Goal: Information Seeking & Learning: Learn about a topic

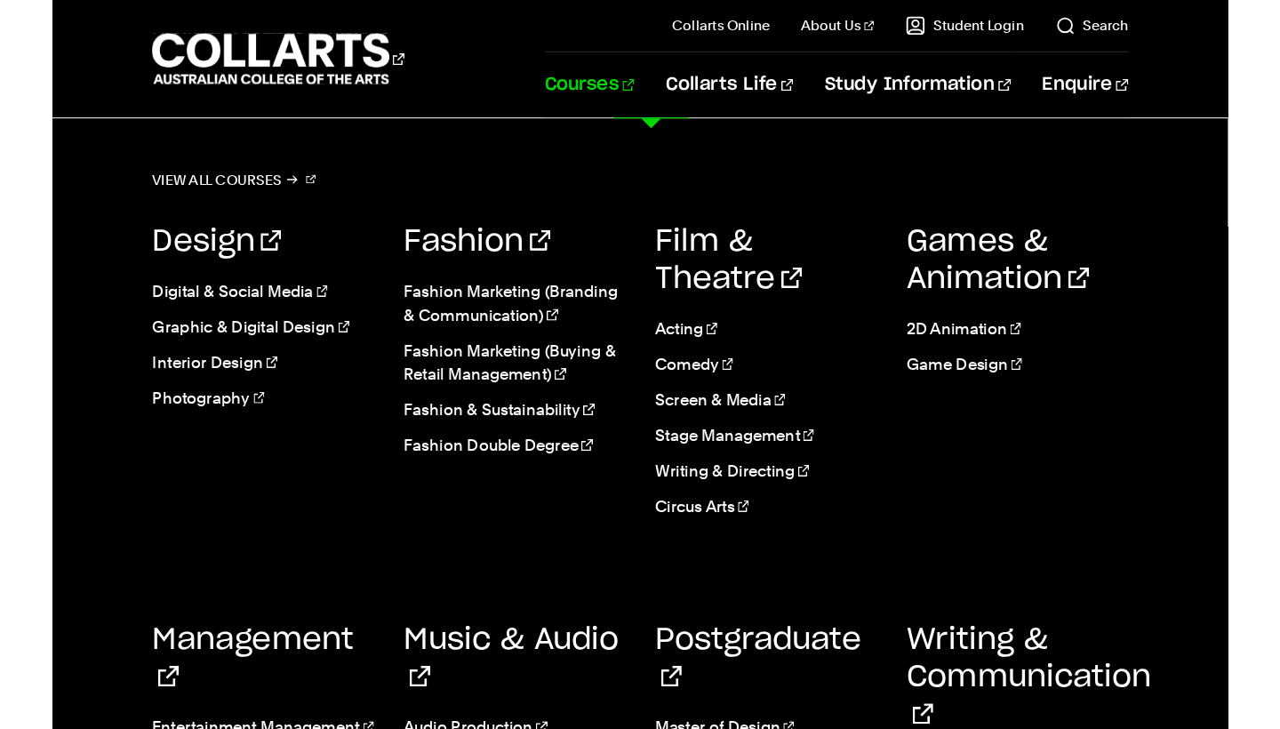
scroll to position [505, 0]
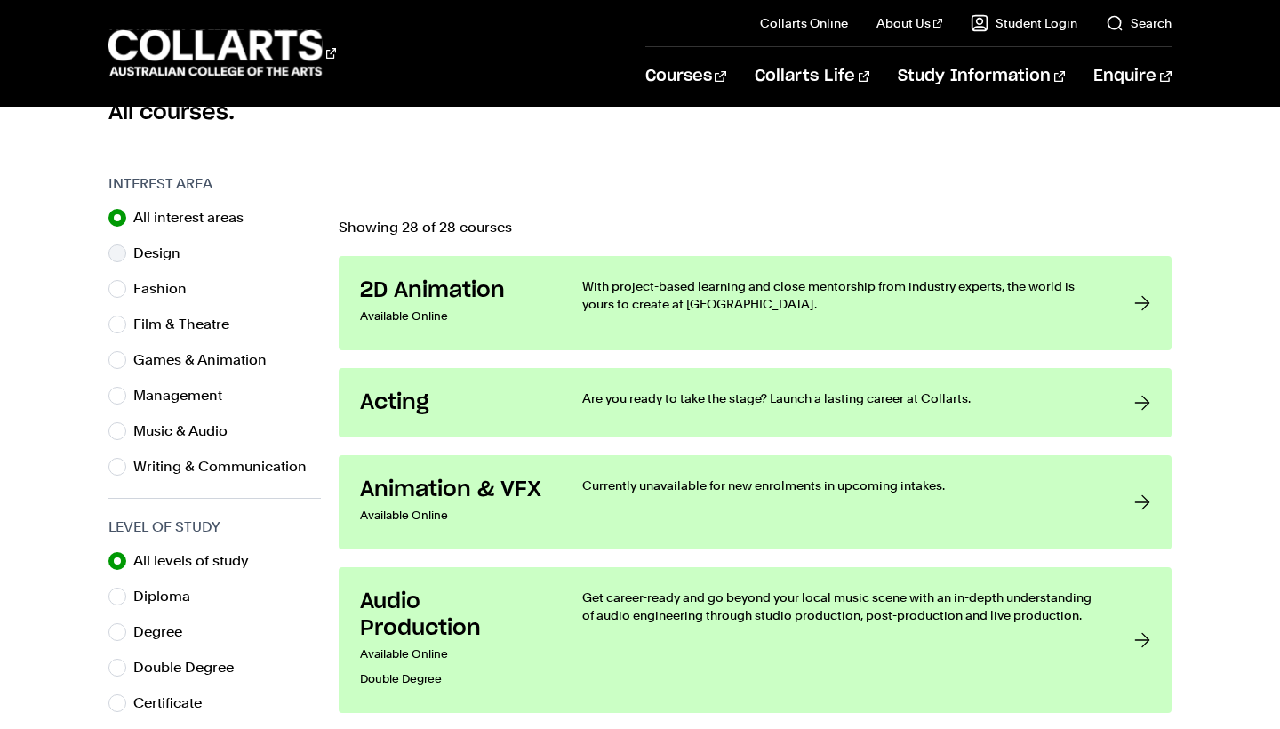
click at [160, 255] on label "Design" at bounding box center [163, 253] width 61 height 25
click at [126, 255] on input "Design" at bounding box center [117, 253] width 18 height 18
radio input "true"
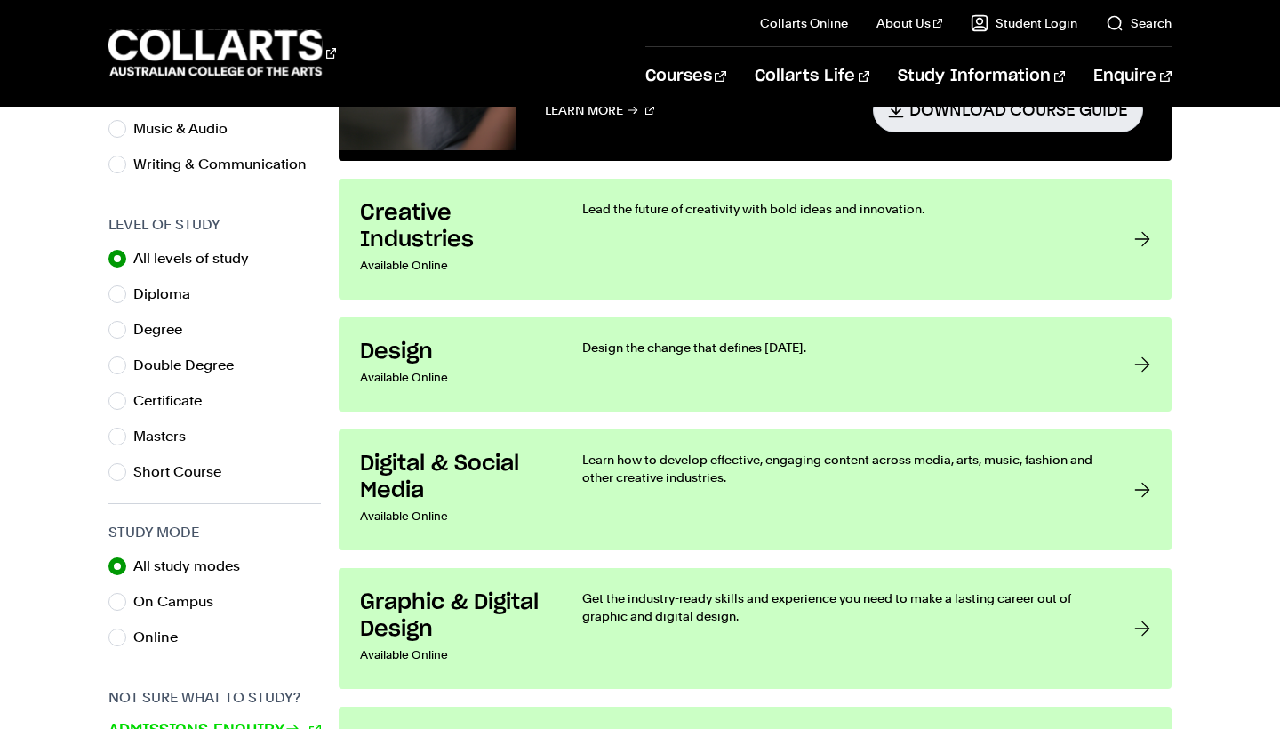
scroll to position [809, 0]
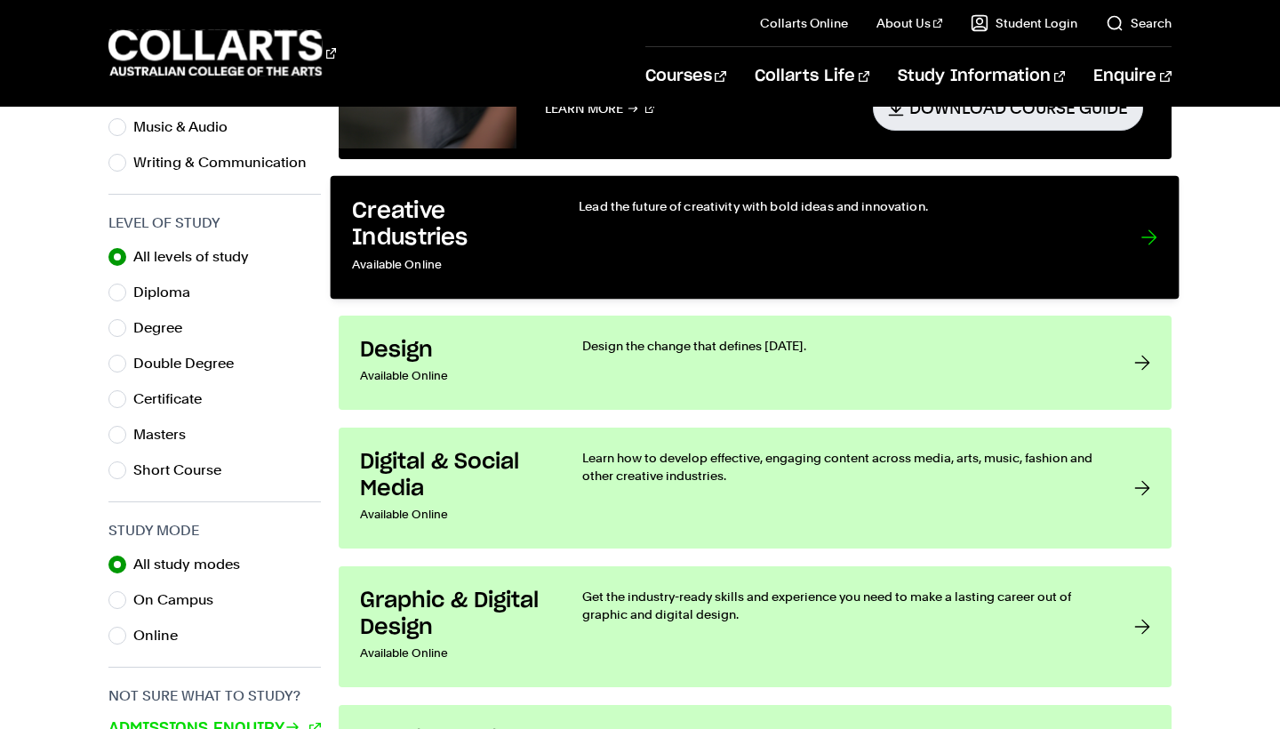
click at [927, 250] on div "Lead the future of creativity with bold ideas and innovation." at bounding box center [843, 237] width 526 height 80
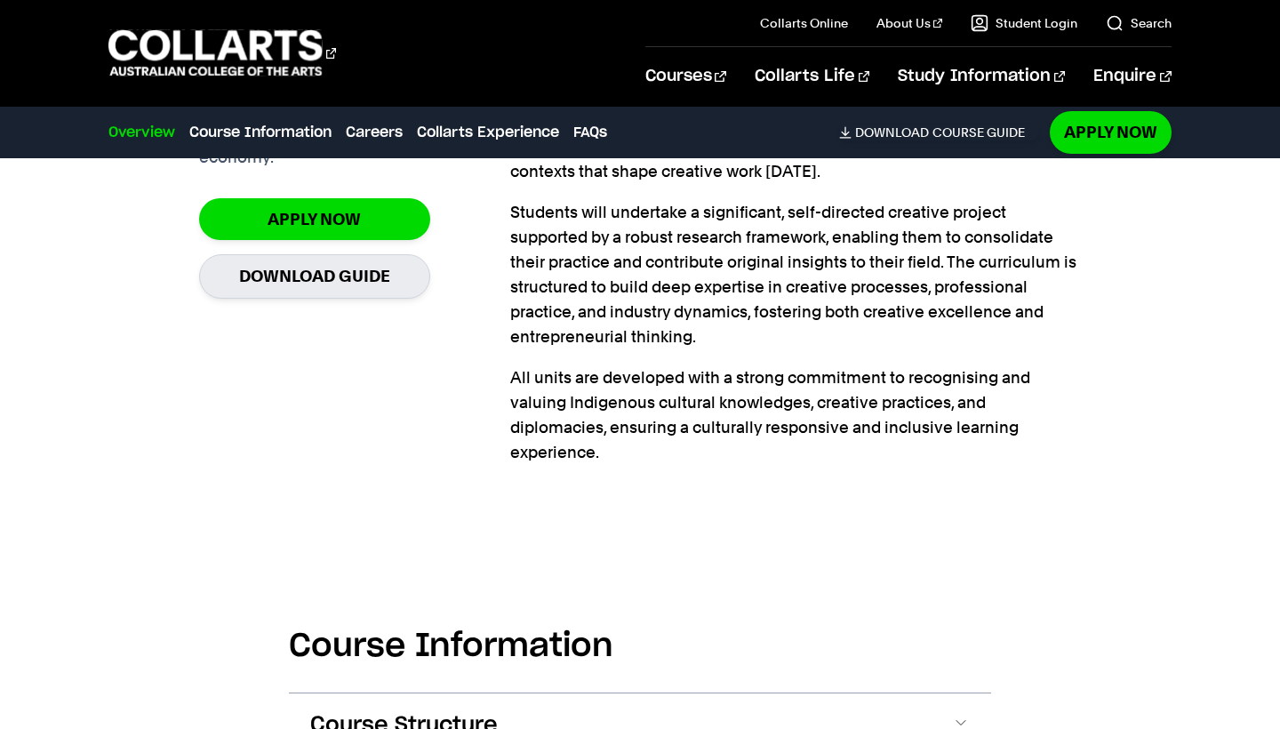
scroll to position [698, 0]
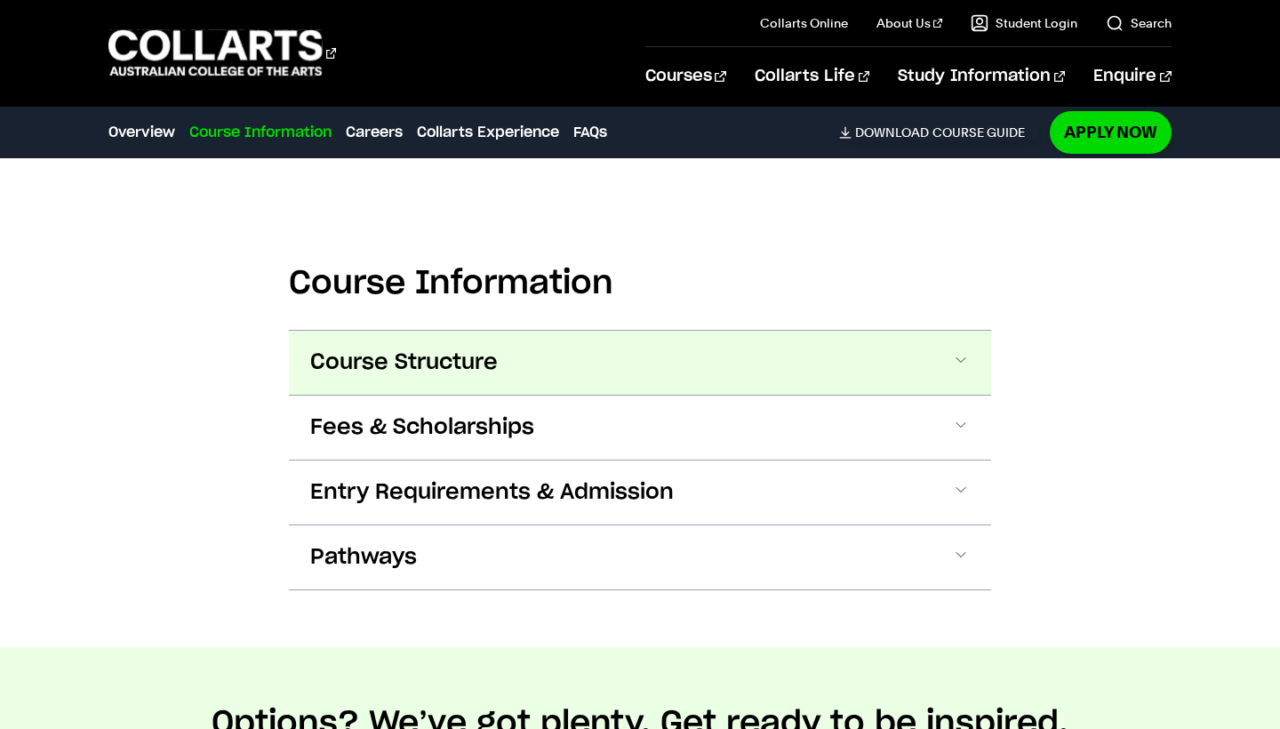
click at [884, 369] on button "Course Structure" at bounding box center [640, 363] width 702 height 64
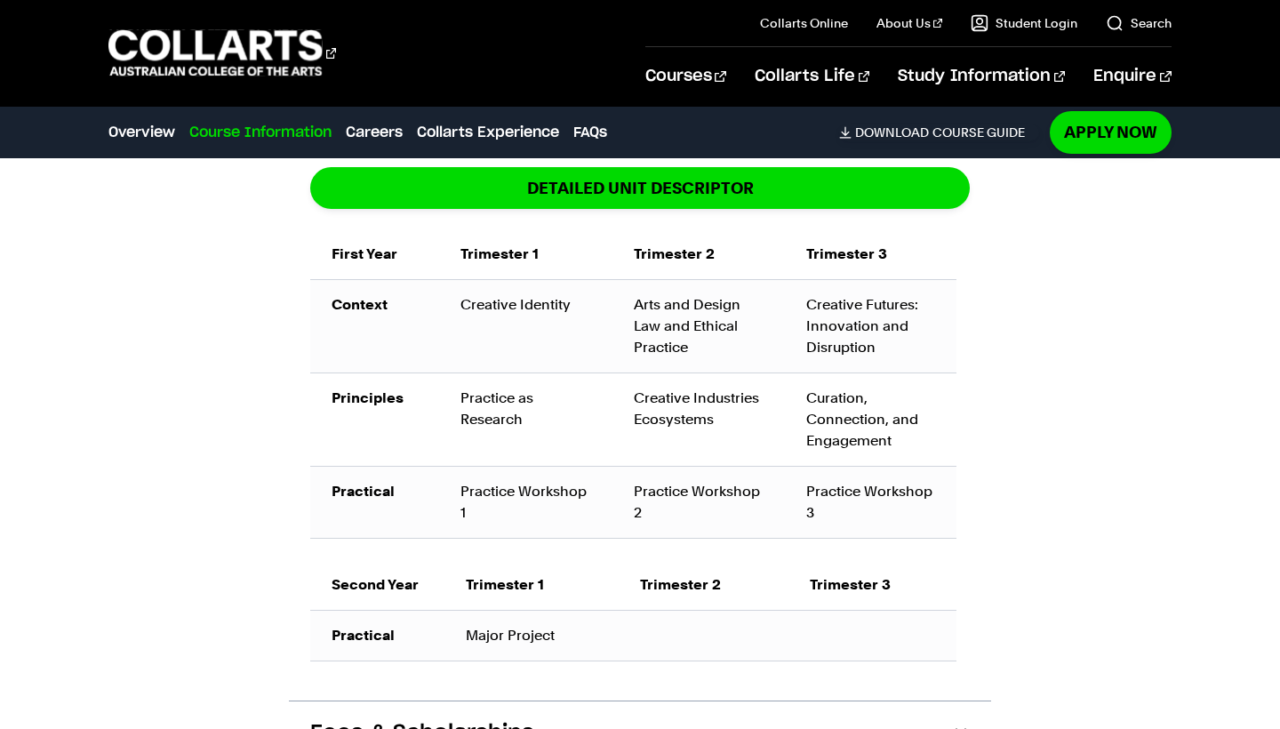
scroll to position [1306, 0]
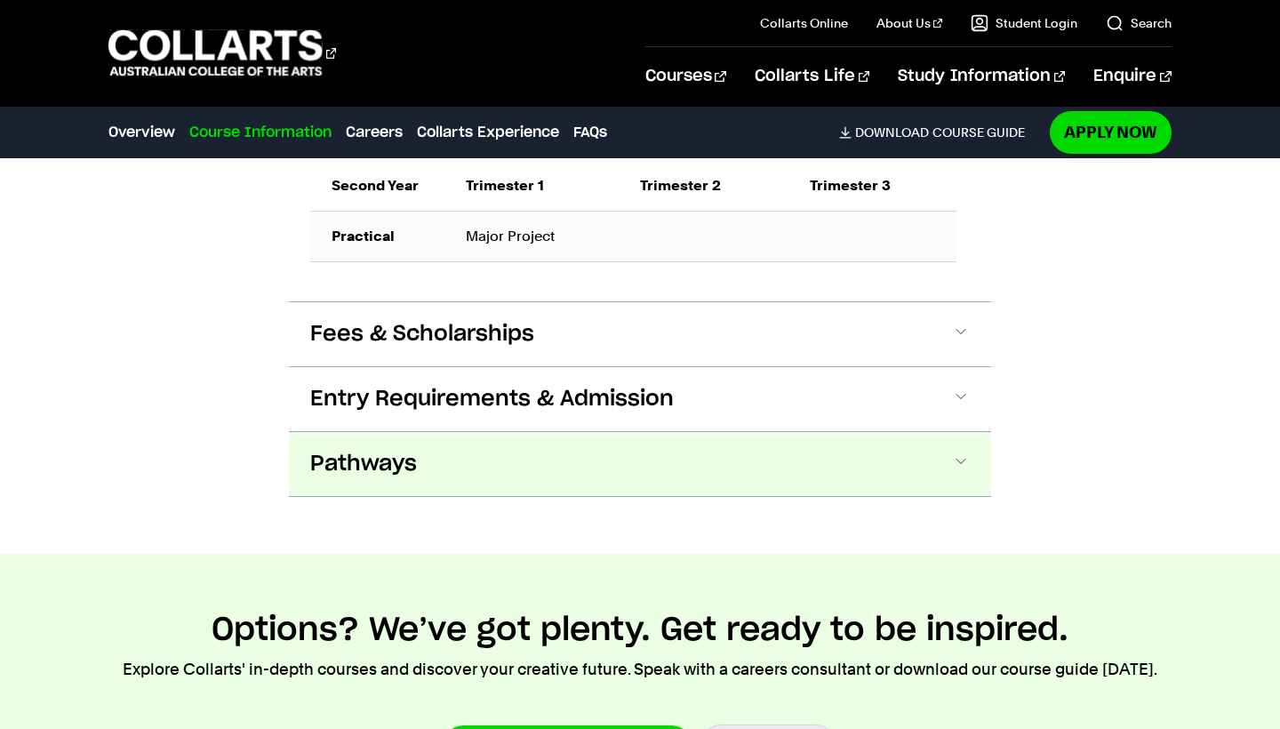
click at [880, 471] on button "Pathways" at bounding box center [640, 464] width 702 height 64
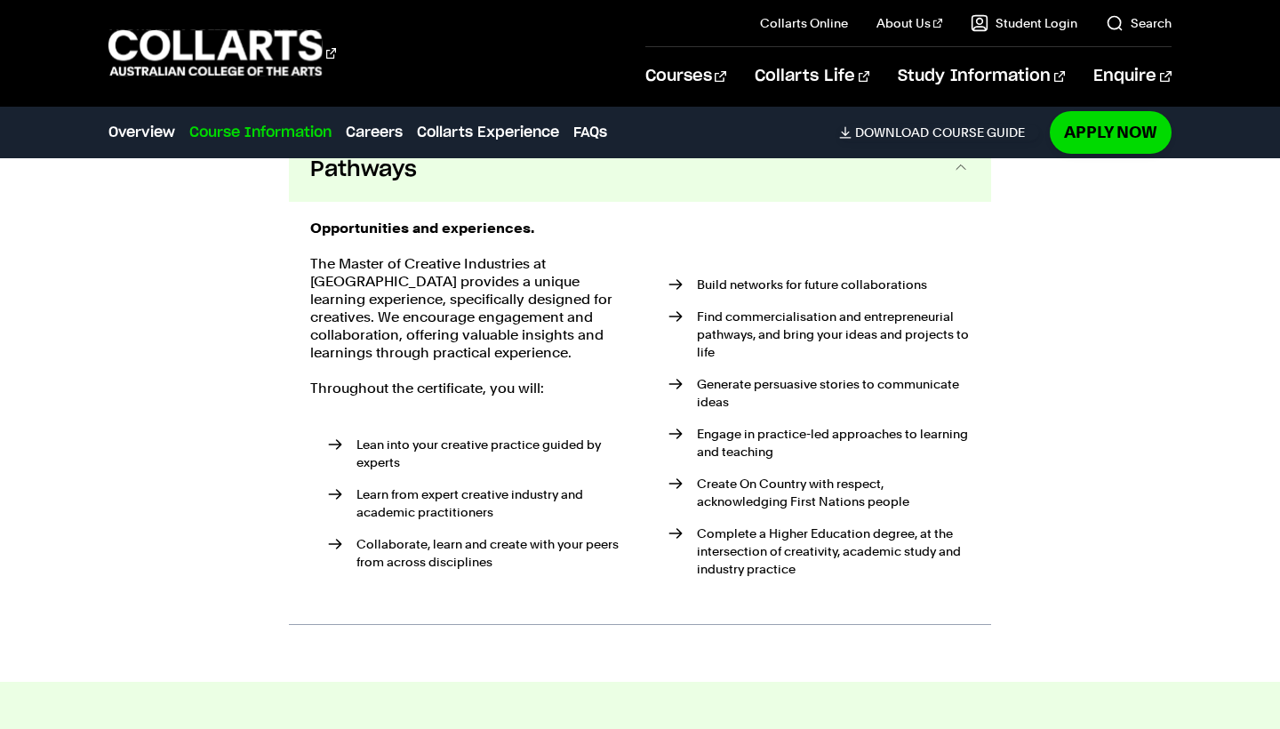
scroll to position [2003, 0]
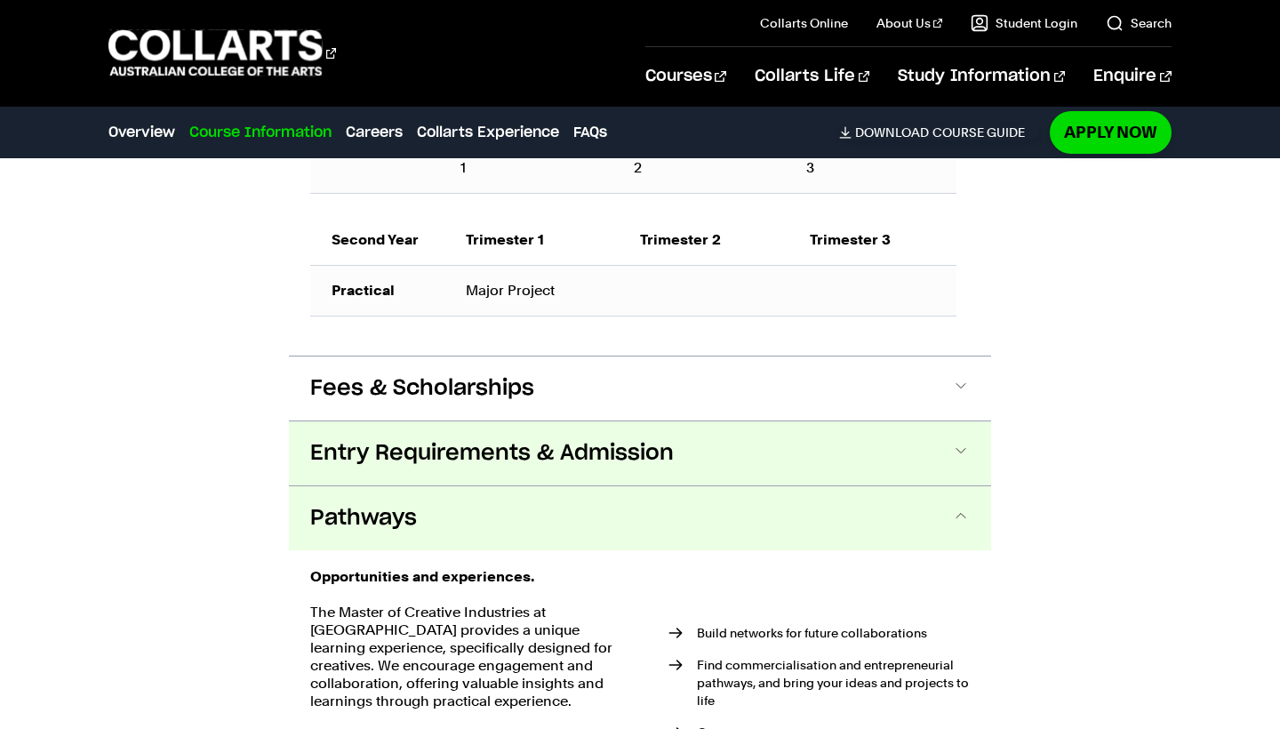
click at [887, 461] on button "Entry Requirements & Admission" at bounding box center [640, 453] width 702 height 64
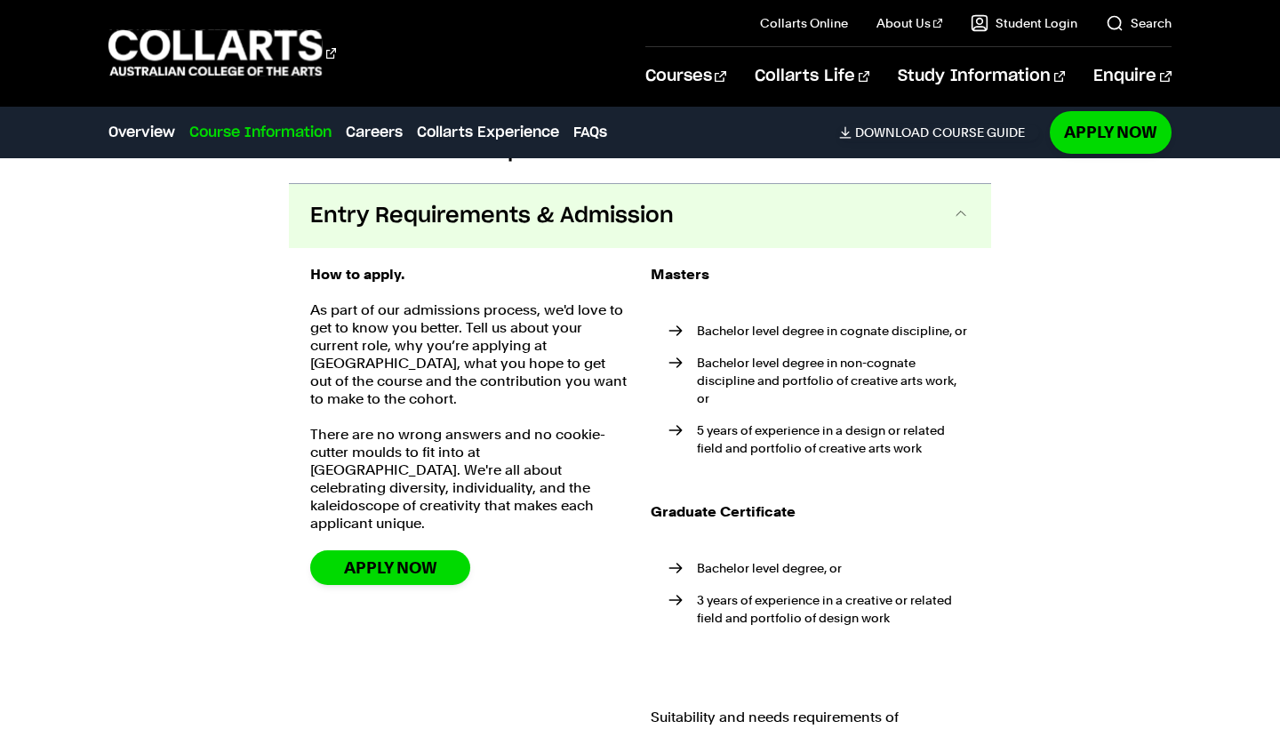
scroll to position [1891, 0]
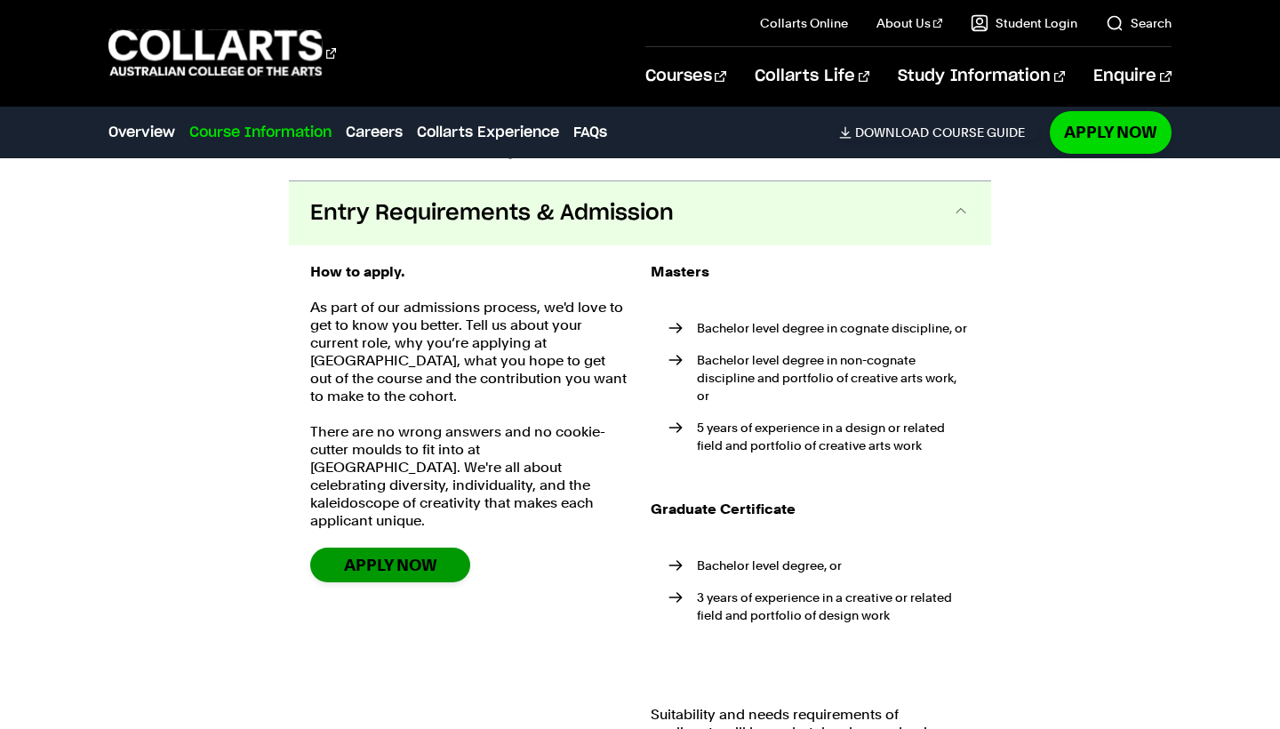
click at [444, 548] on link "Apply Now" at bounding box center [390, 565] width 160 height 35
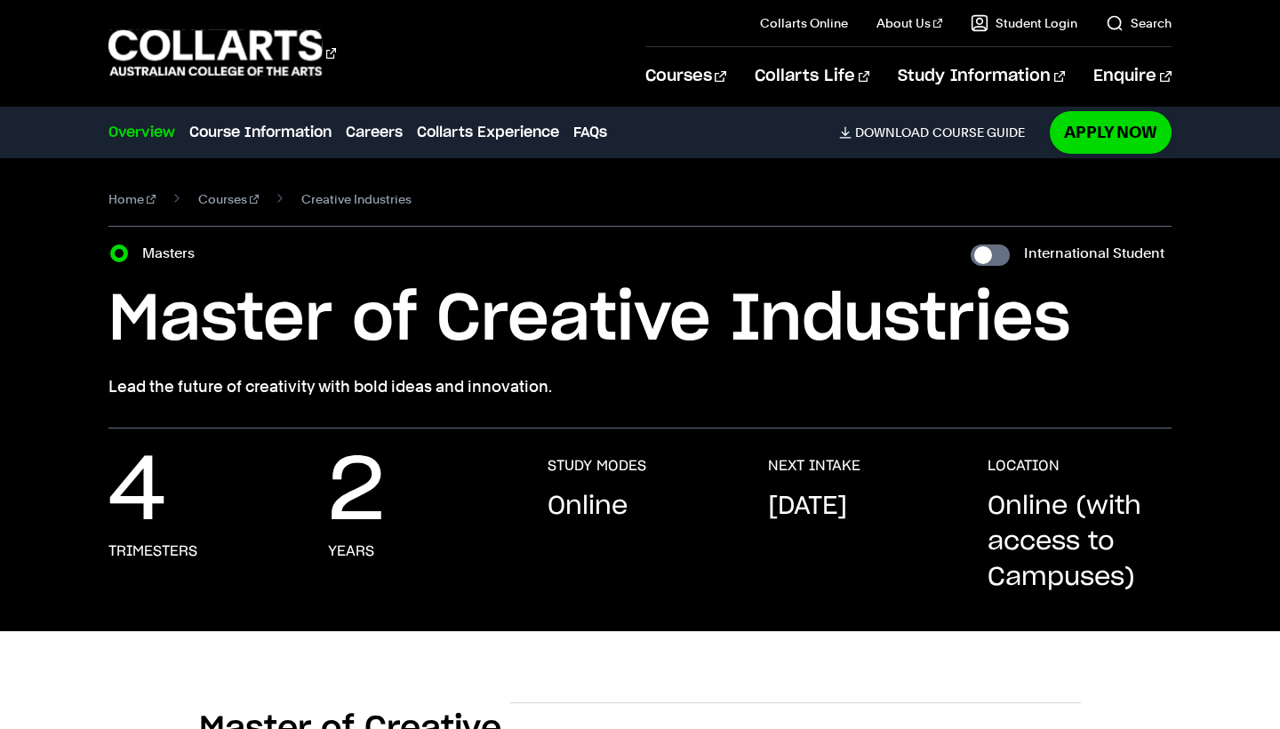
scroll to position [0, 0]
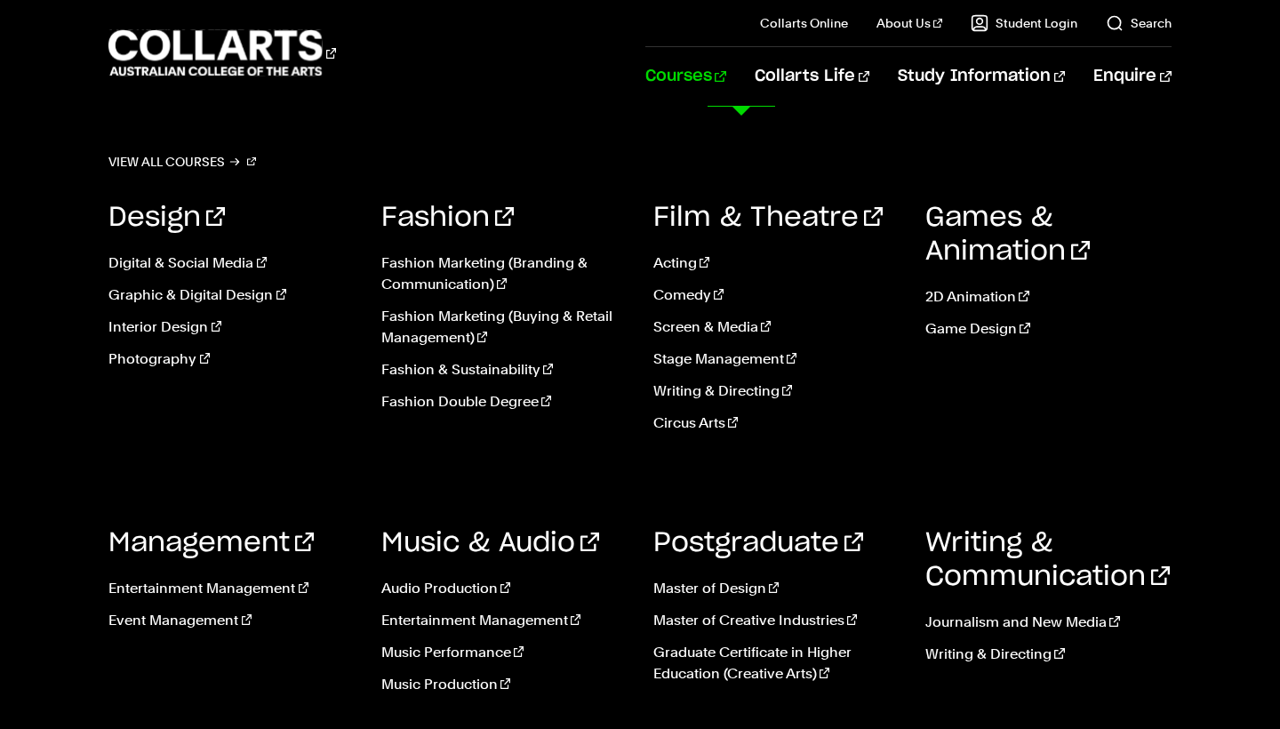
click at [726, 90] on link "Courses" at bounding box center [685, 76] width 81 height 59
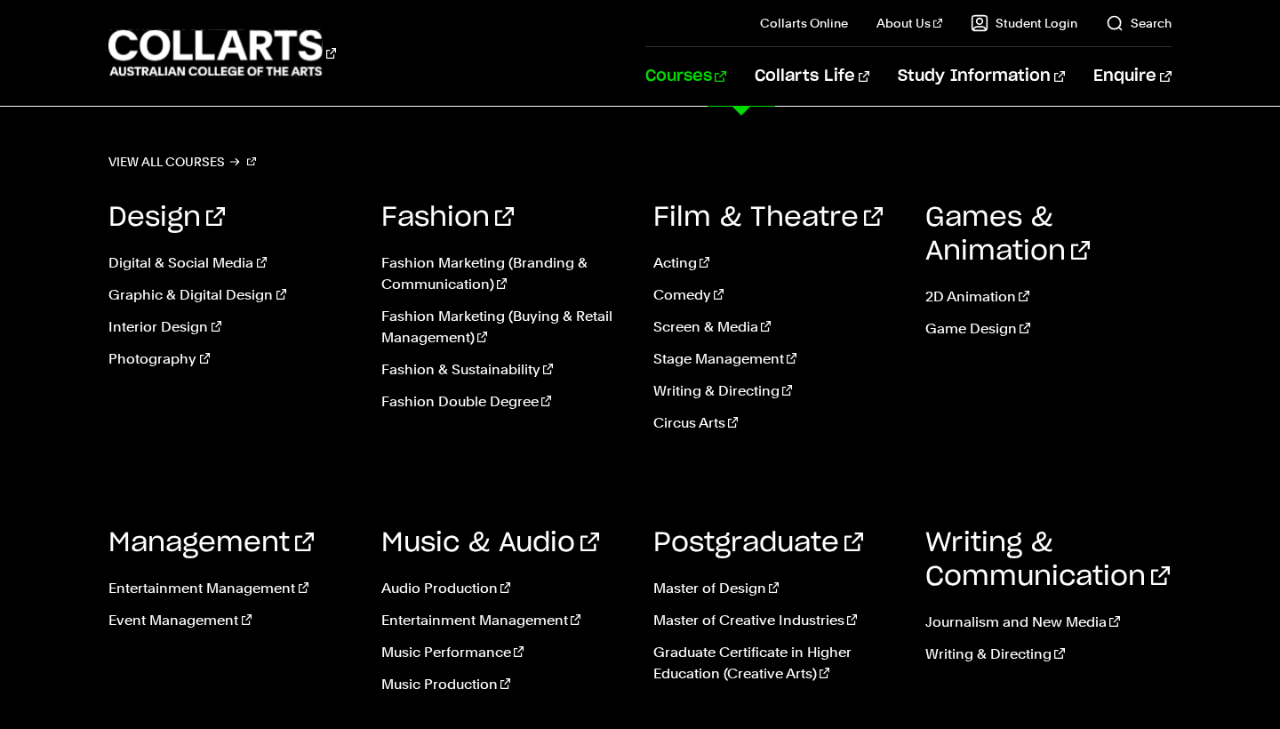
click at [726, 72] on link "Courses" at bounding box center [685, 76] width 81 height 59
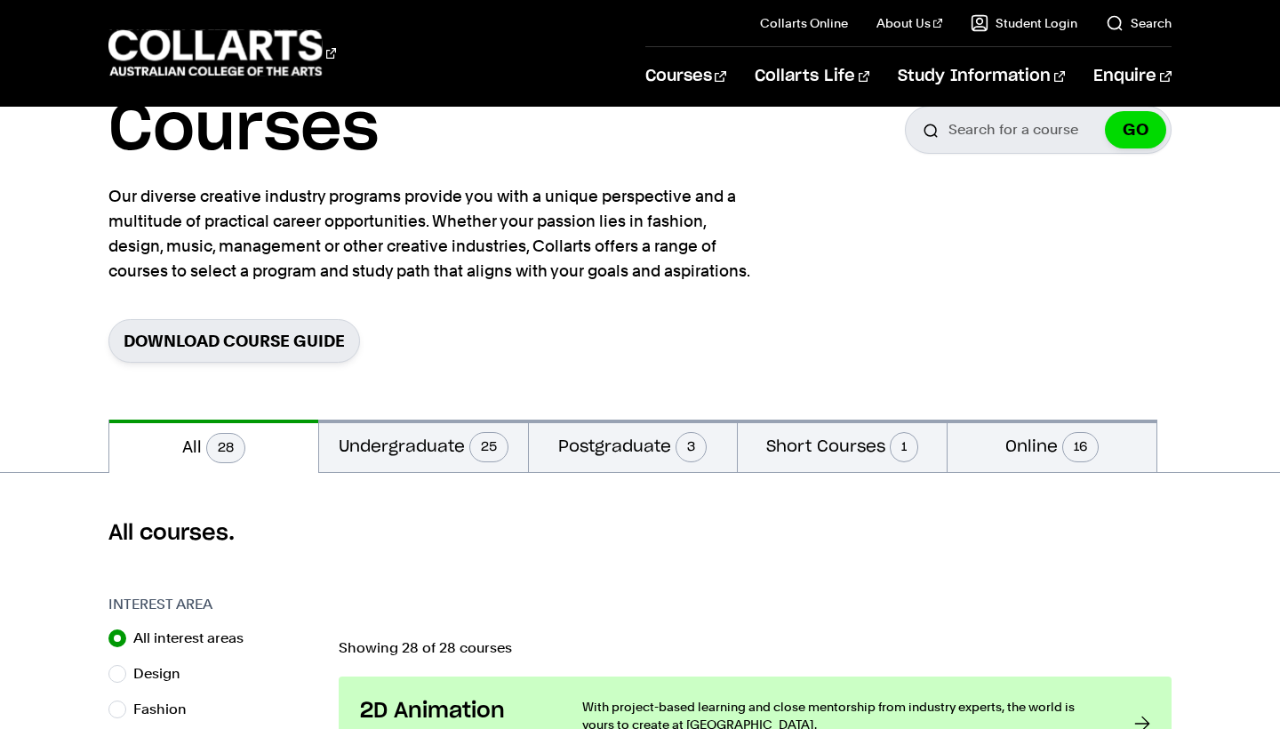
click at [82, 19] on div "Courses Collarts Online Study 100% online About Us History & Values Strategic P…" at bounding box center [640, 53] width 1280 height 106
click at [450, 433] on button "Undergraduate 25" at bounding box center [423, 446] width 209 height 52
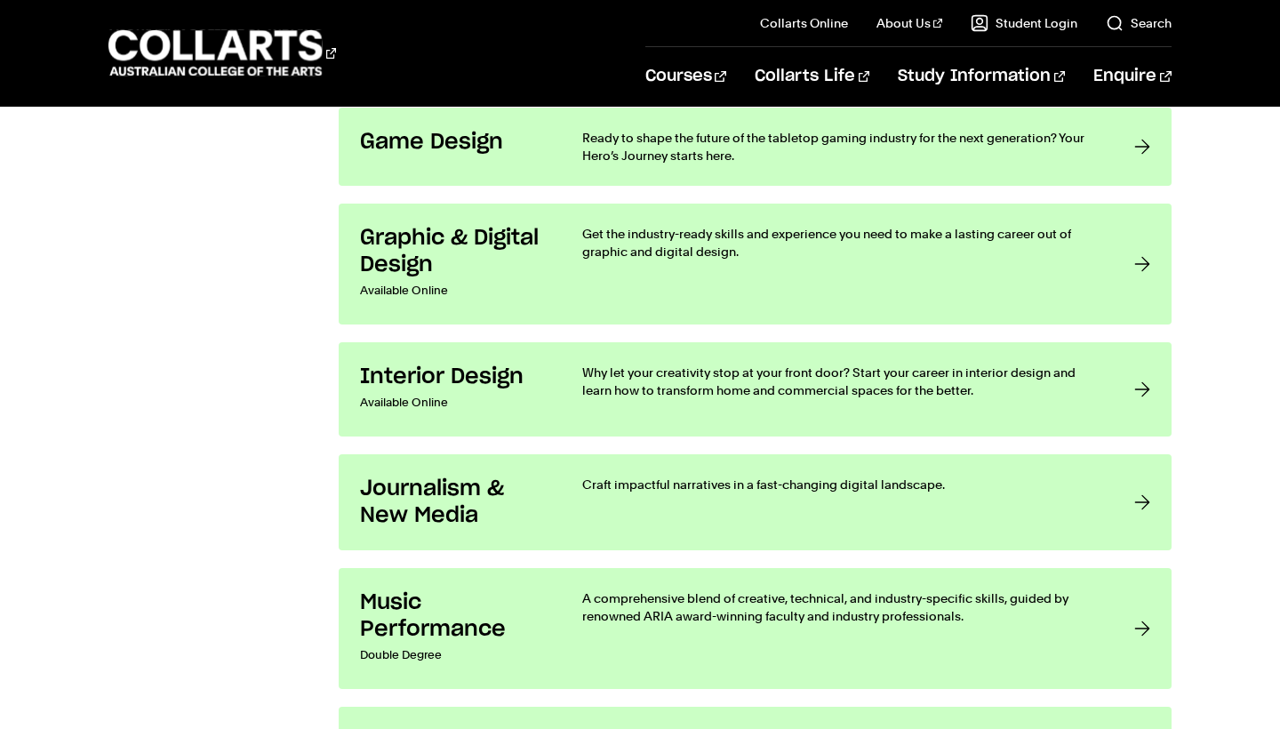
scroll to position [2665, 0]
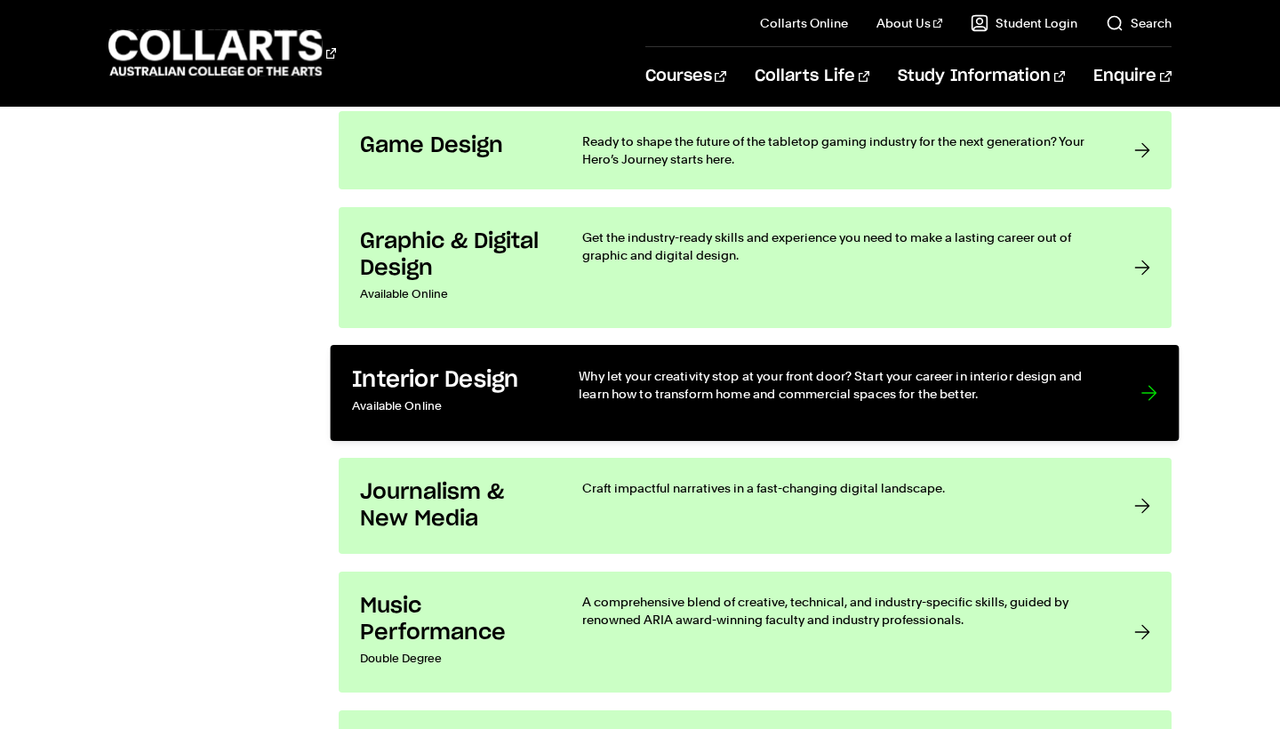
click at [668, 407] on div "Why let your creativity stop at your front door? Start your career in interior …" at bounding box center [843, 393] width 526 height 52
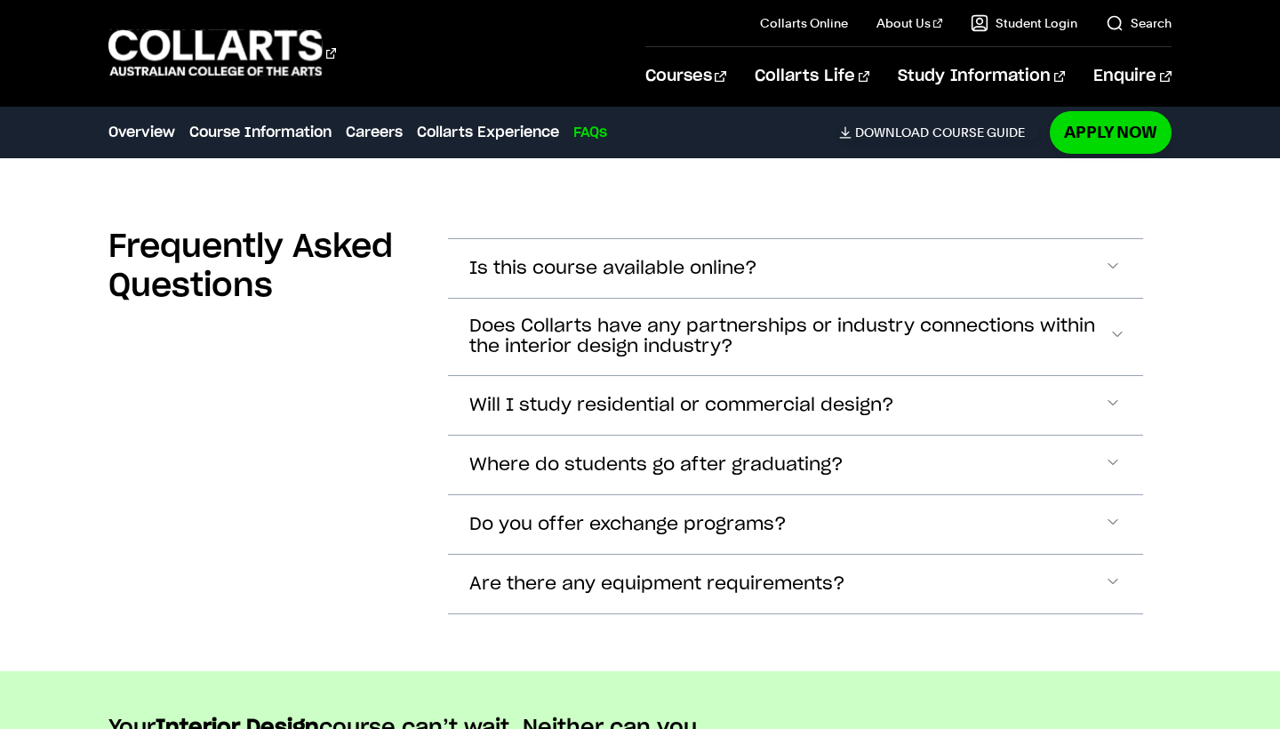
scroll to position [5991, 0]
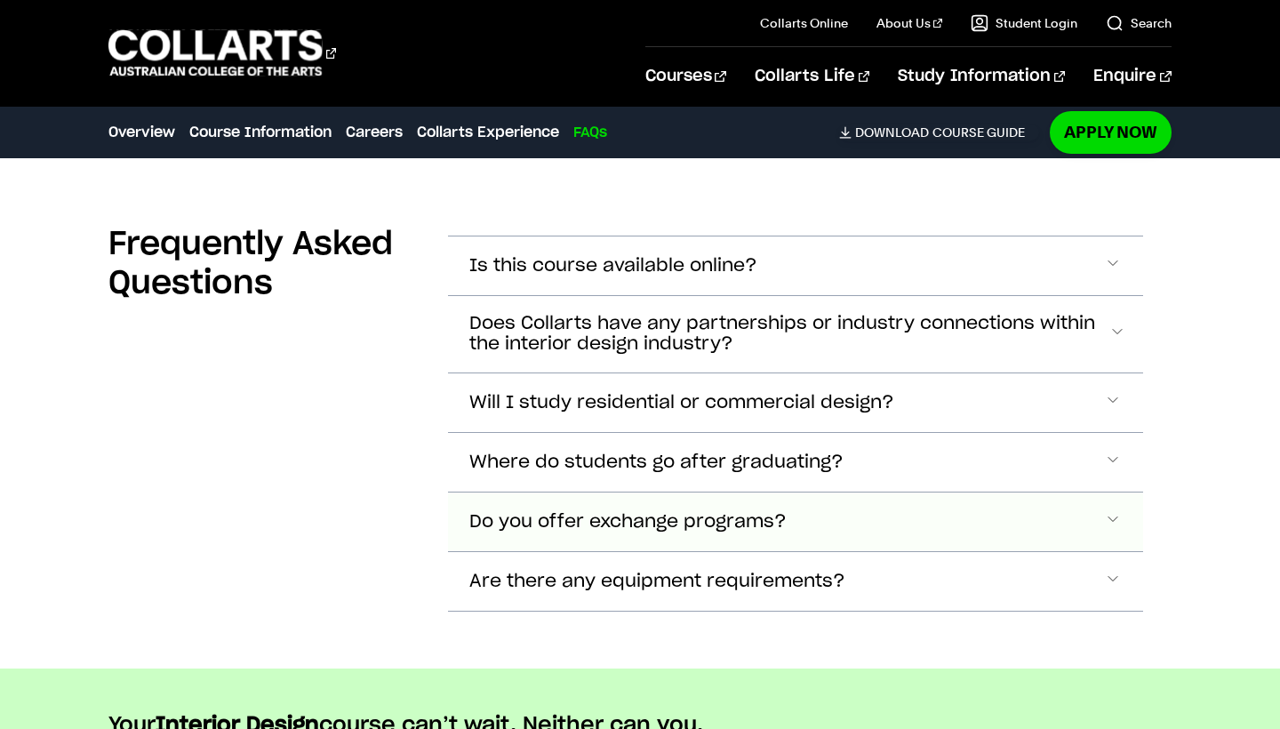
click at [488, 531] on span "Do you offer exchange programs?" at bounding box center [627, 522] width 317 height 20
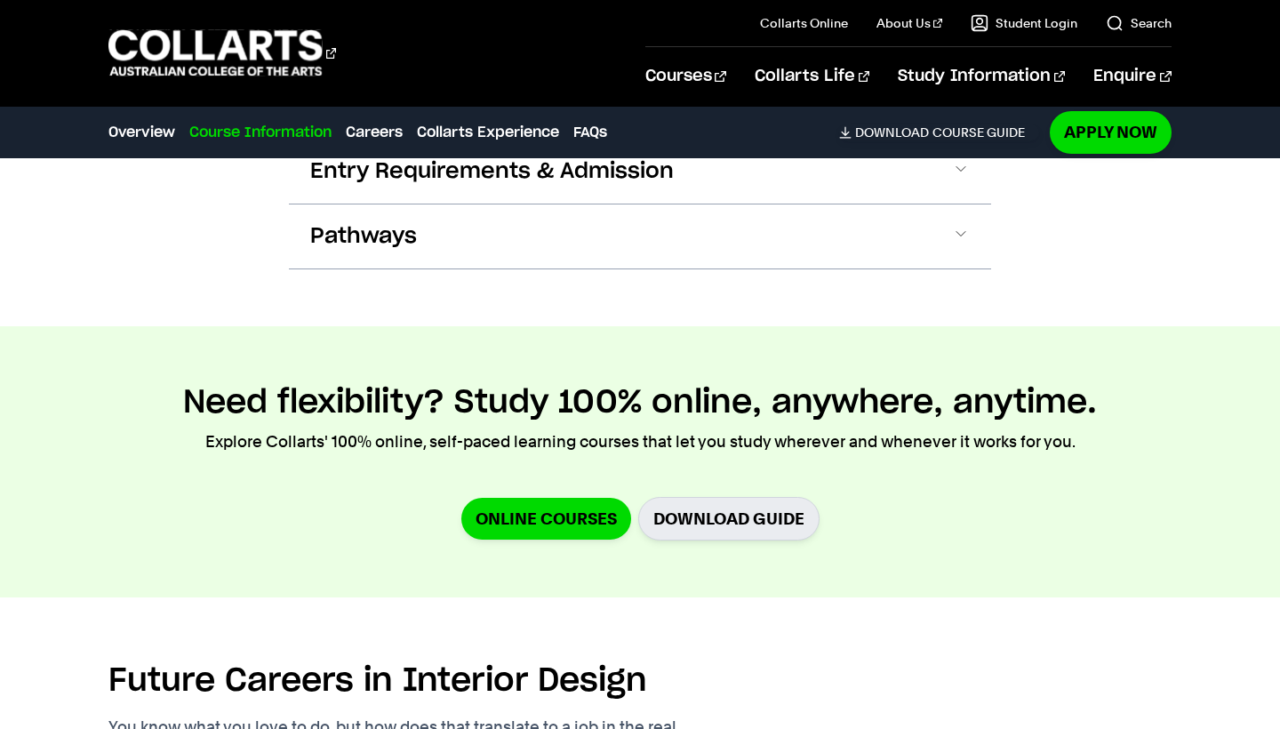
scroll to position [2279, 0]
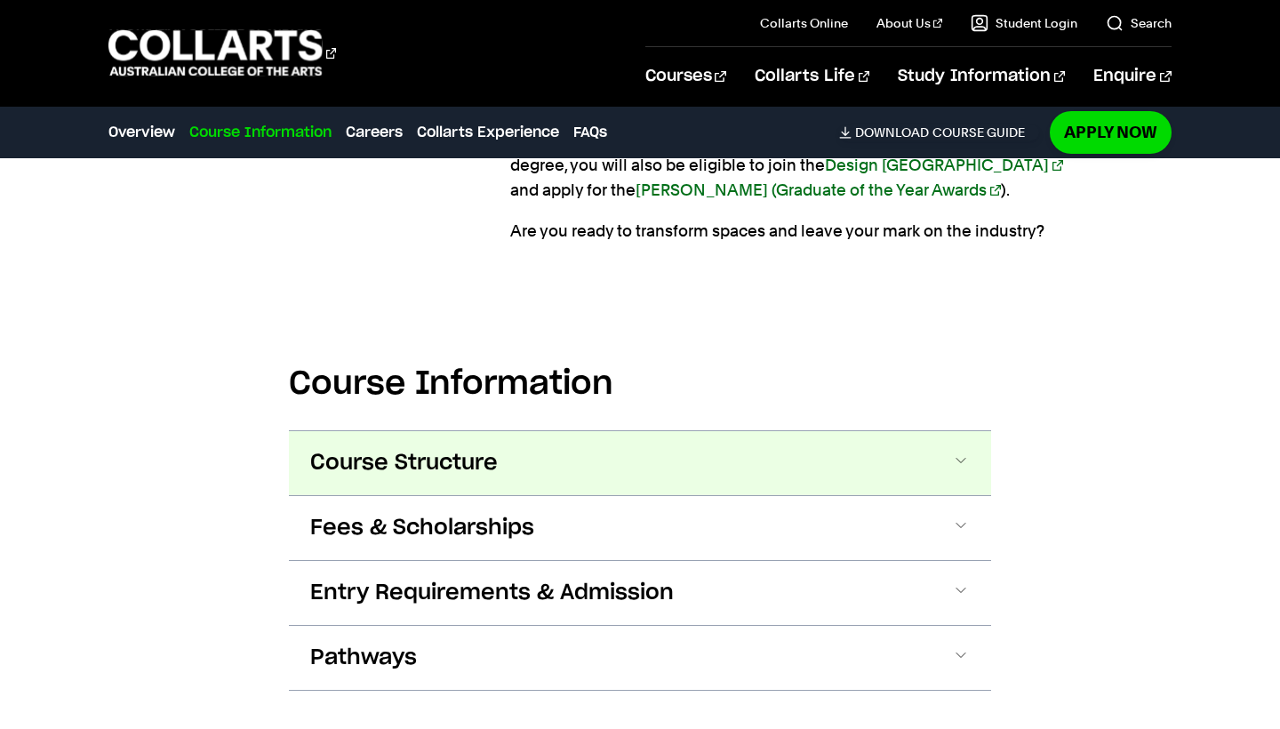
click at [693, 460] on button "Course Structure" at bounding box center [640, 463] width 702 height 64
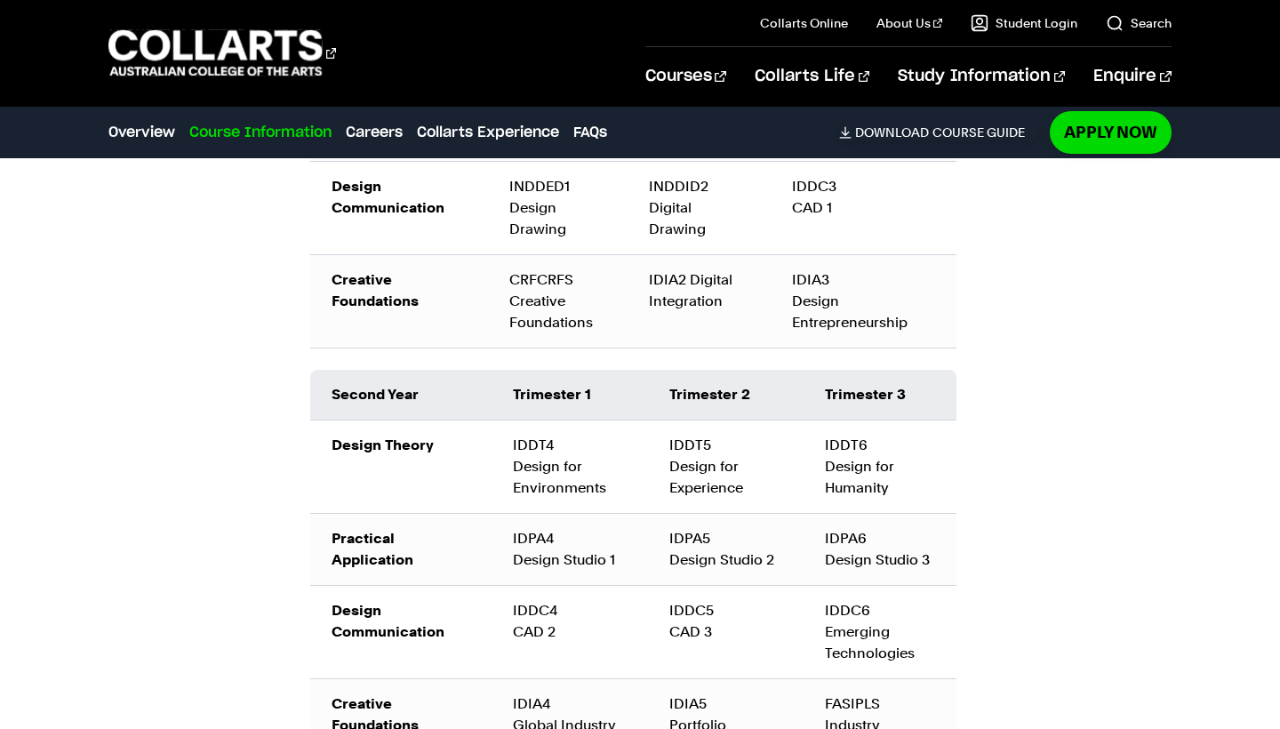
scroll to position [2642, 0]
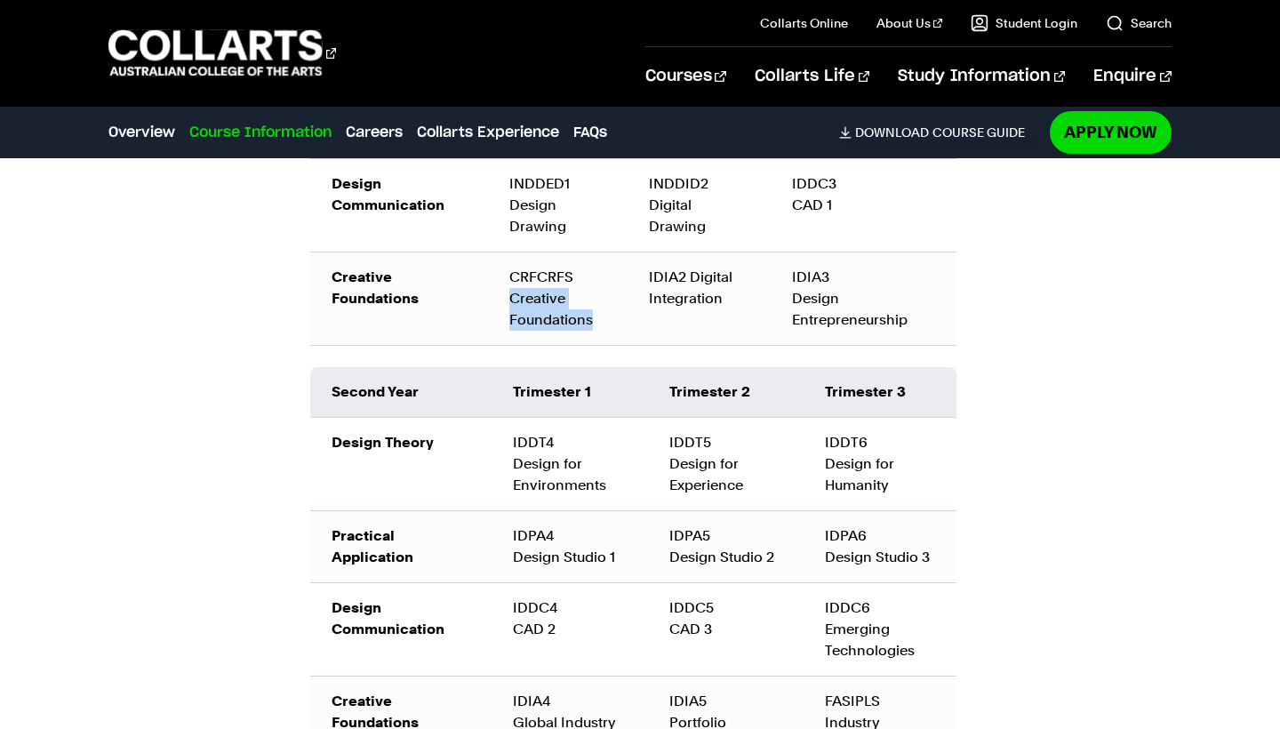
drag, startPoint x: 506, startPoint y: 298, endPoint x: 610, endPoint y: 308, distance: 104.5
click at [611, 309] on td "CRFCRFS Creative Foundations" at bounding box center [558, 298] width 140 height 93
click at [610, 308] on td "CRFCRFS Creative Foundations" at bounding box center [558, 298] width 140 height 93
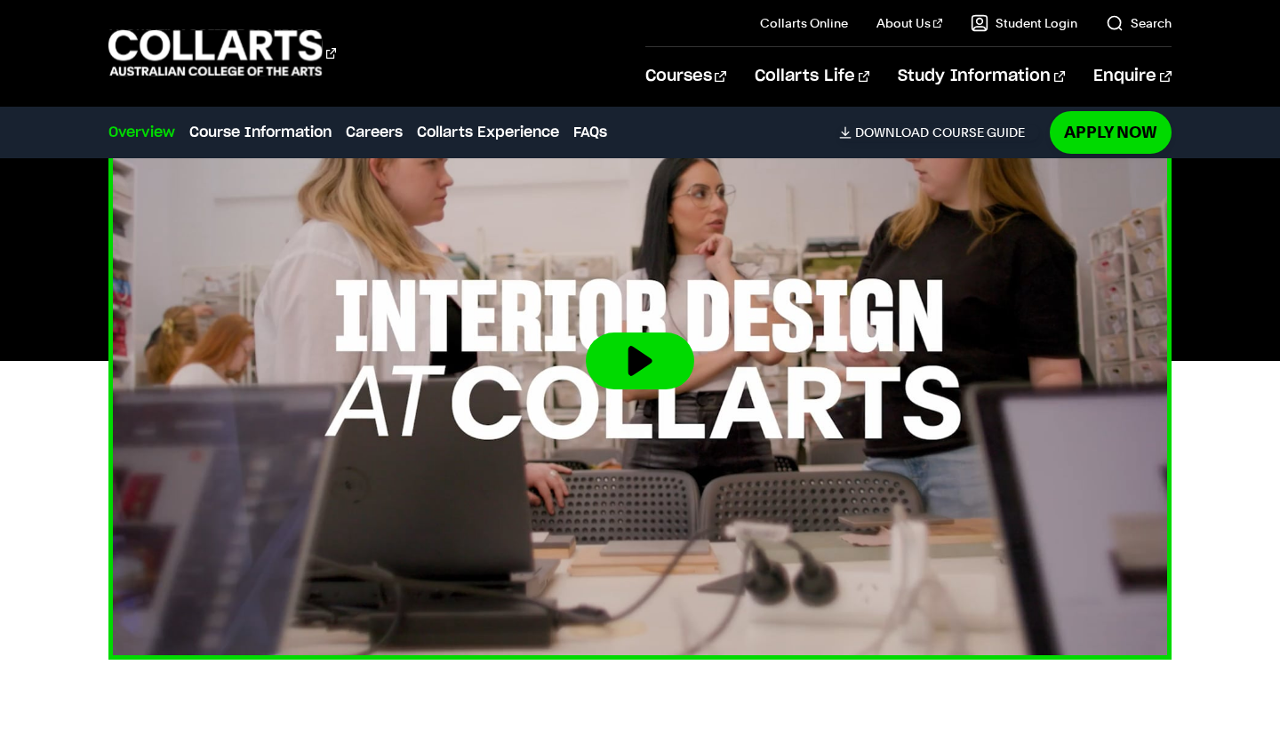
scroll to position [655, 0]
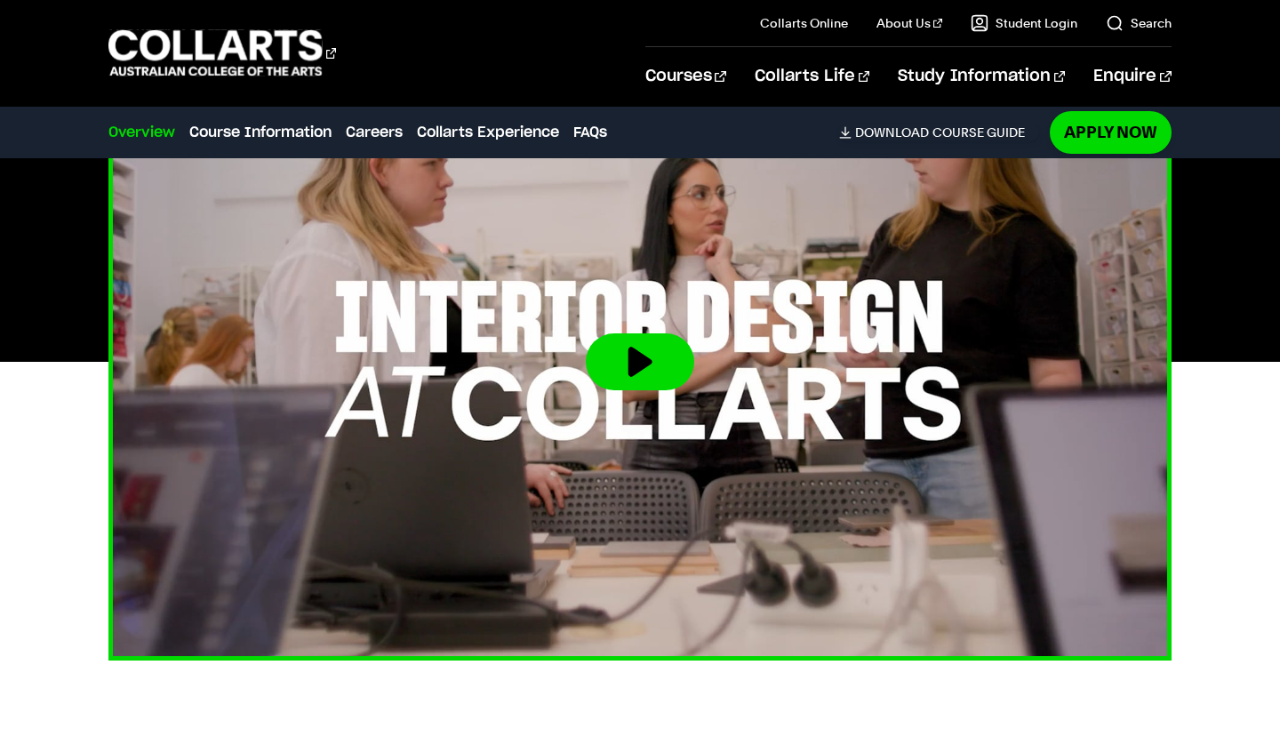
click at [660, 372] on button at bounding box center [640, 361] width 108 height 57
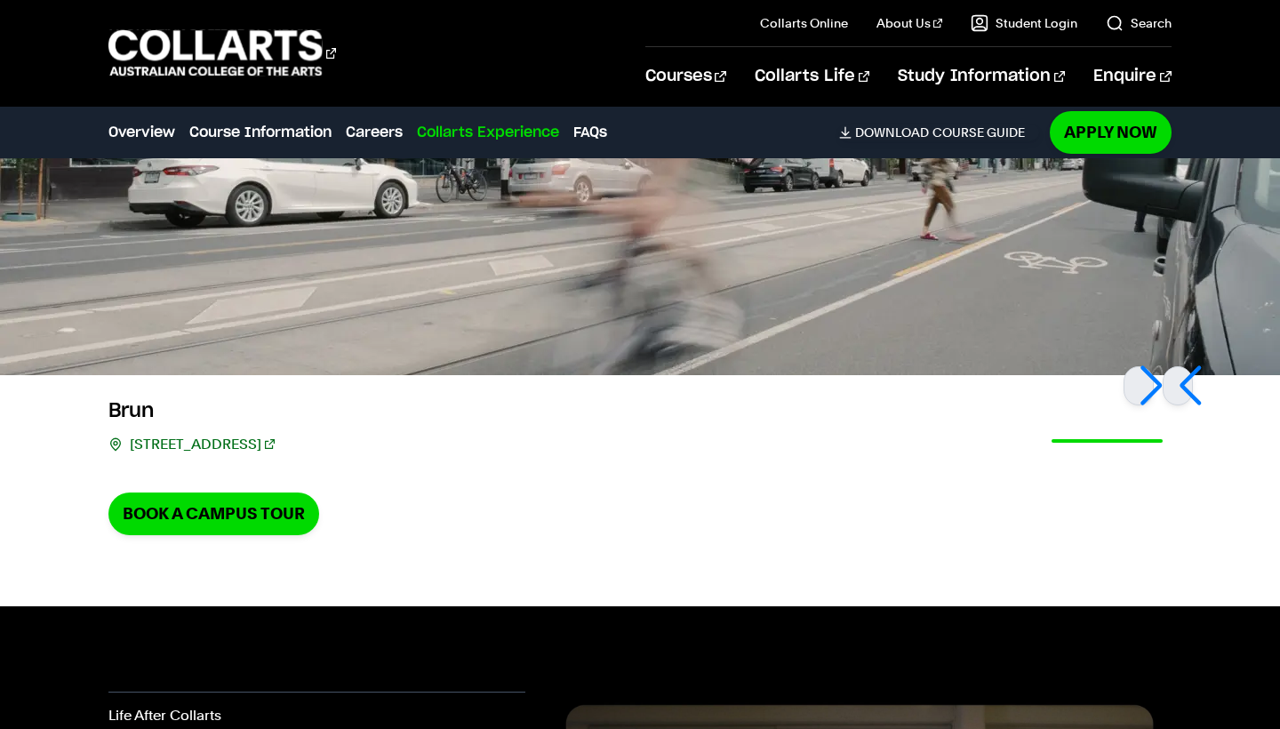
scroll to position [5183, 0]
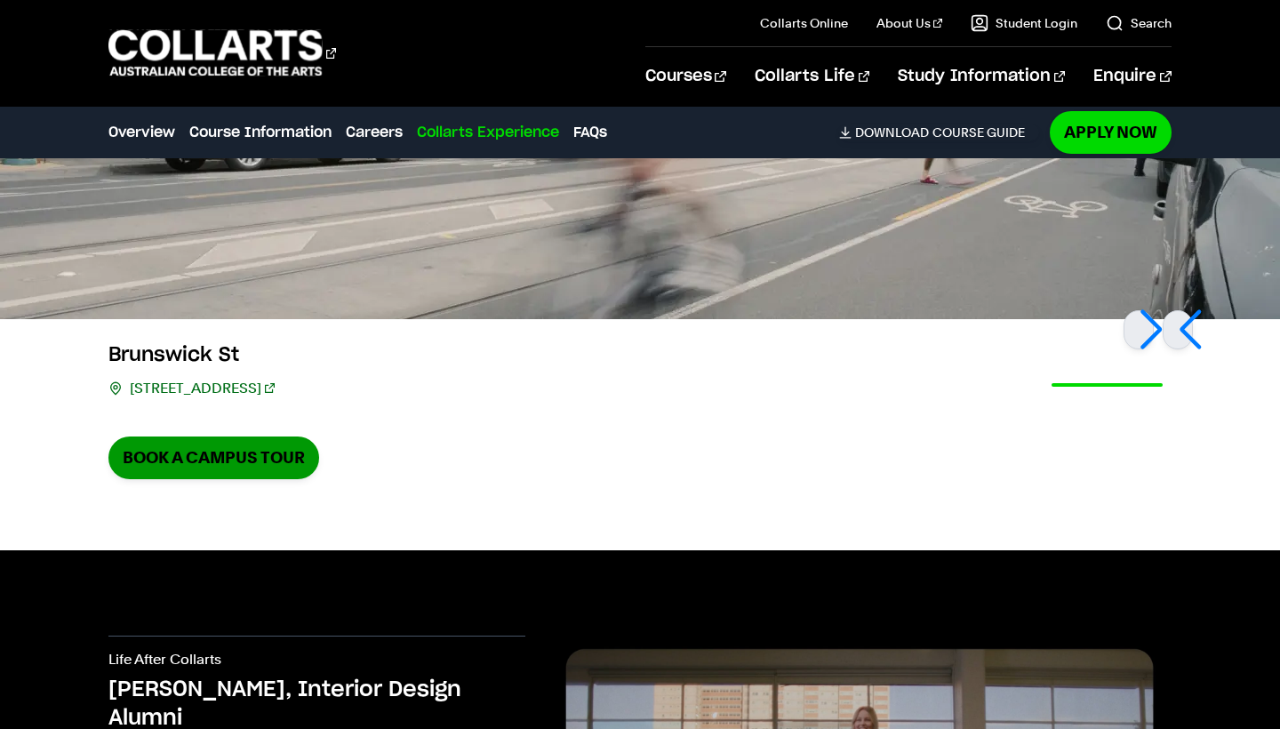
click at [262, 443] on link "Book a Campus Tour" at bounding box center [213, 458] width 211 height 42
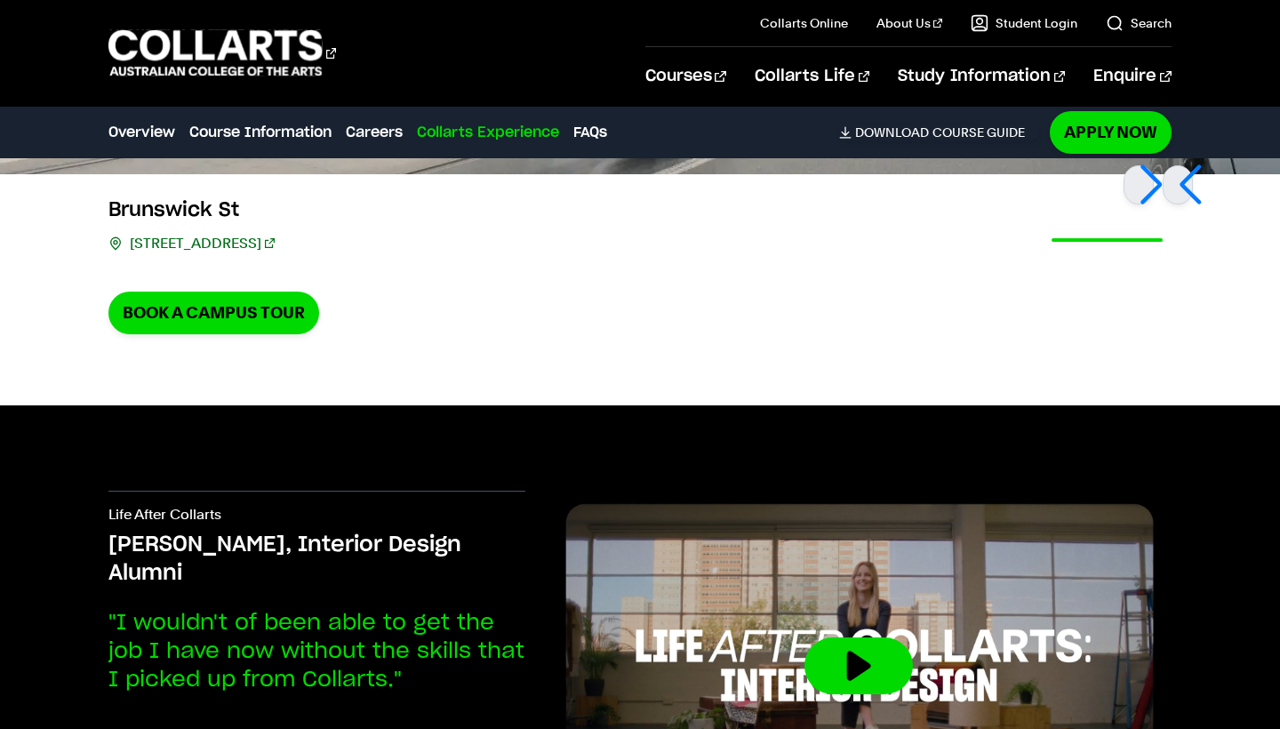
scroll to position [5327, 0]
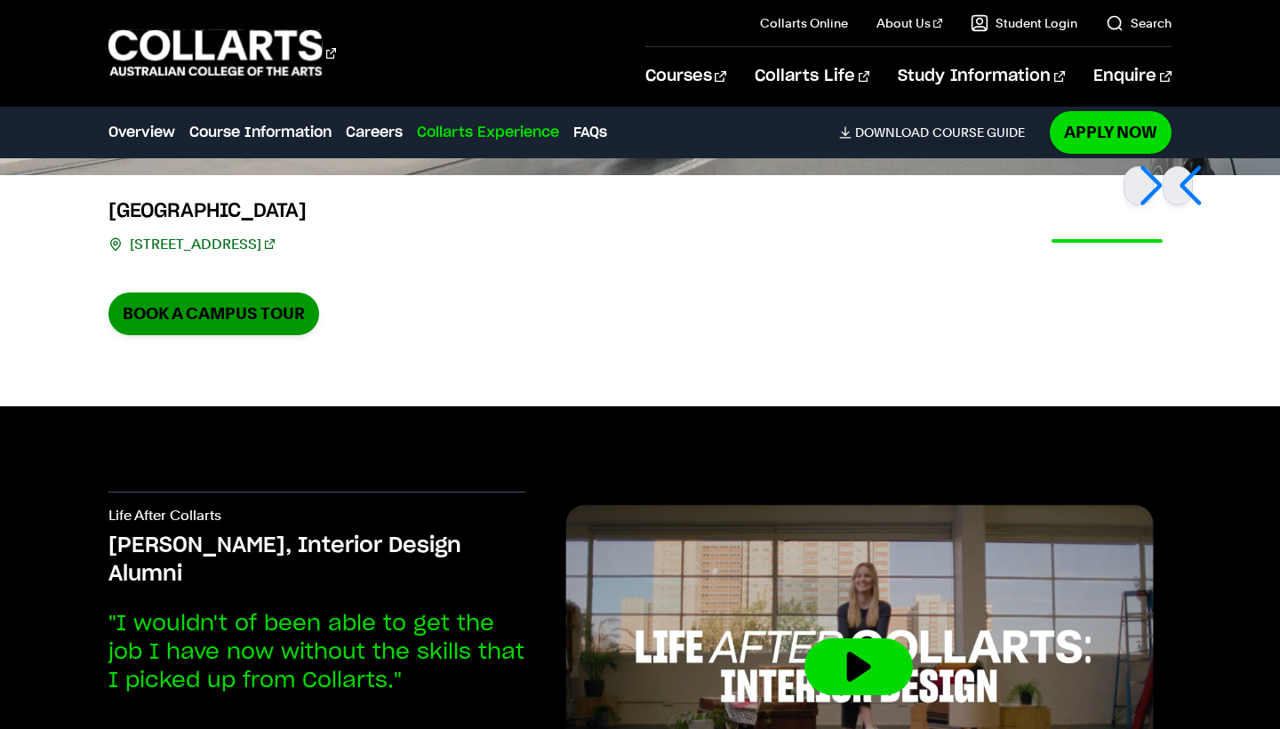
click at [247, 299] on link "Book a Campus Tour" at bounding box center [213, 314] width 211 height 42
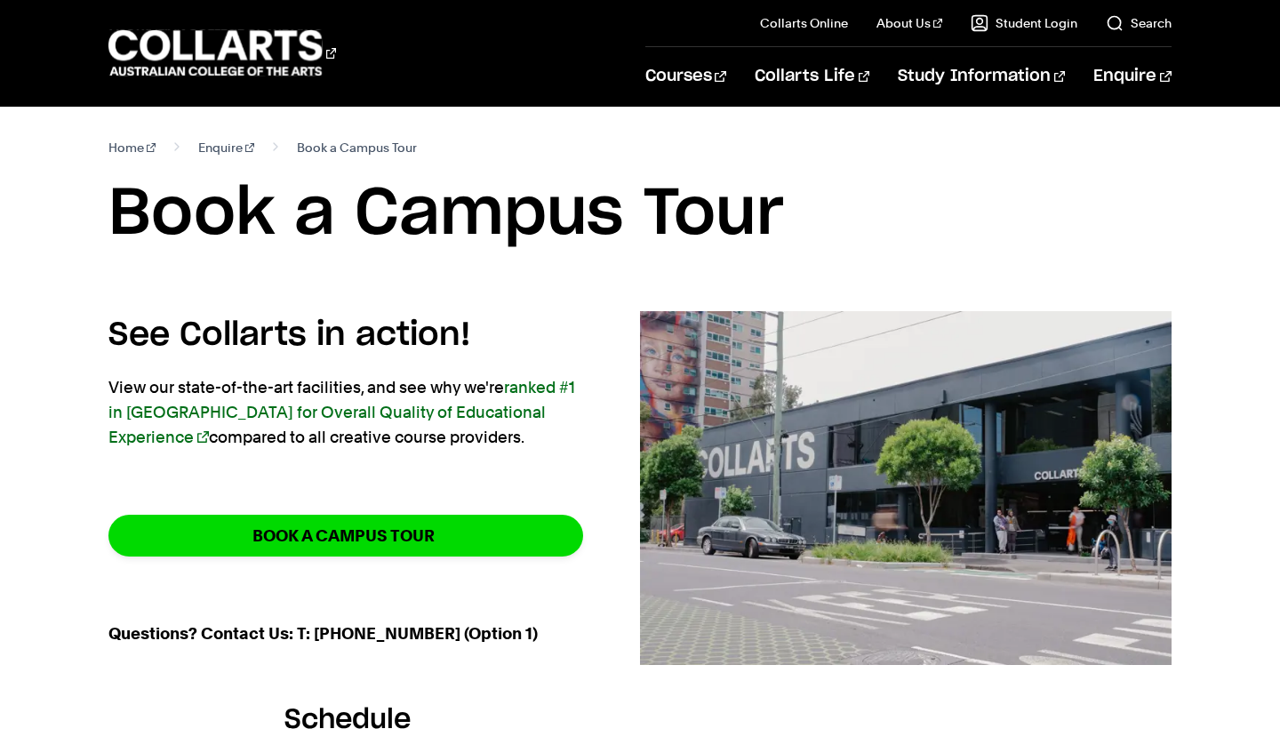
click at [286, 531] on strong "BOOK A CAMPUS TOUR" at bounding box center [343, 535] width 182 height 20
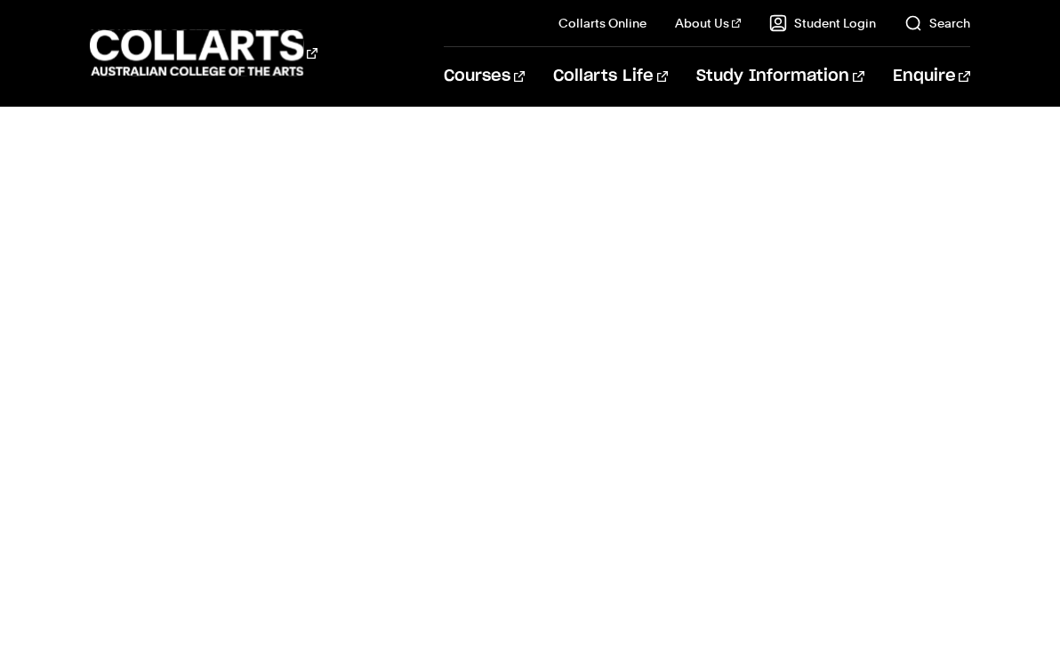
scroll to position [779, 0]
